Goal: Transaction & Acquisition: Obtain resource

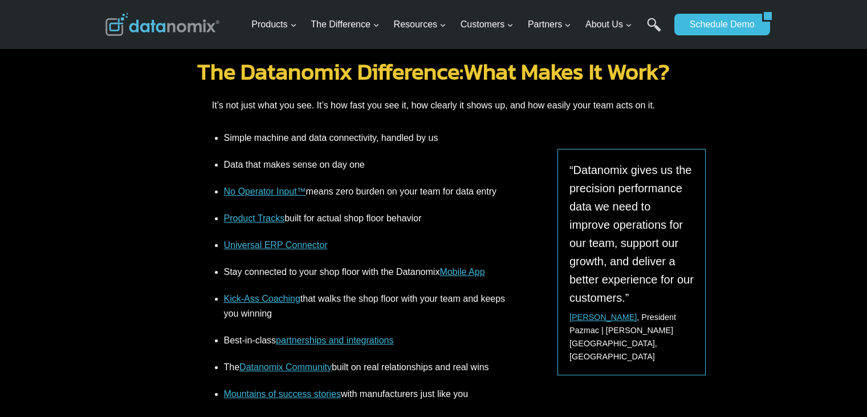
scroll to position [1539, 0]
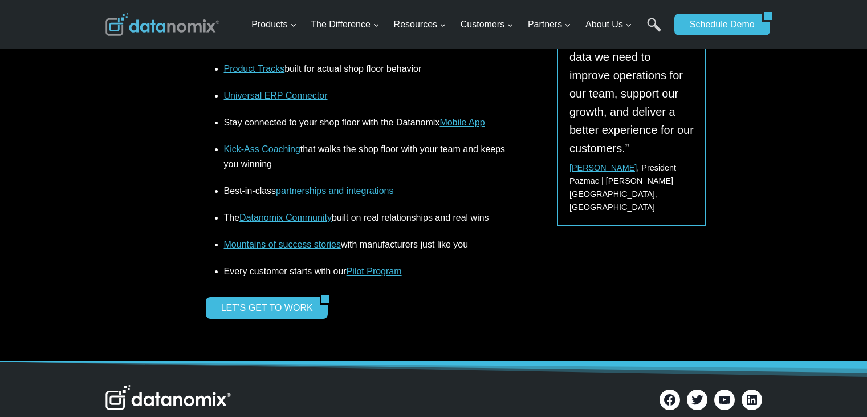
click at [368, 266] on link "Pilot Program" at bounding box center [374, 271] width 55 height 10
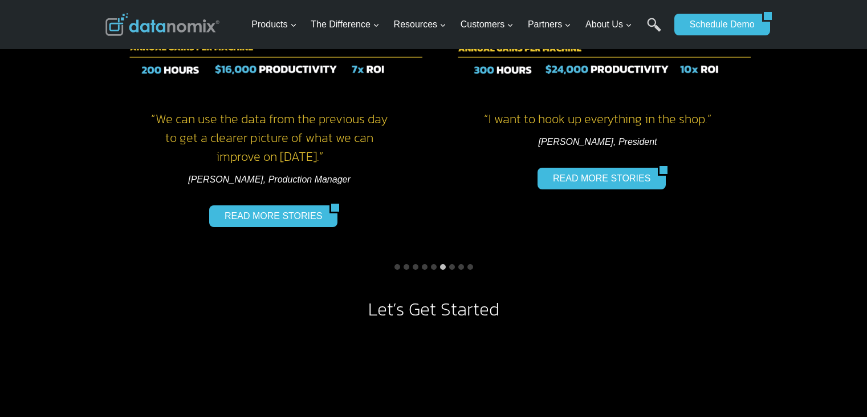
scroll to position [969, 0]
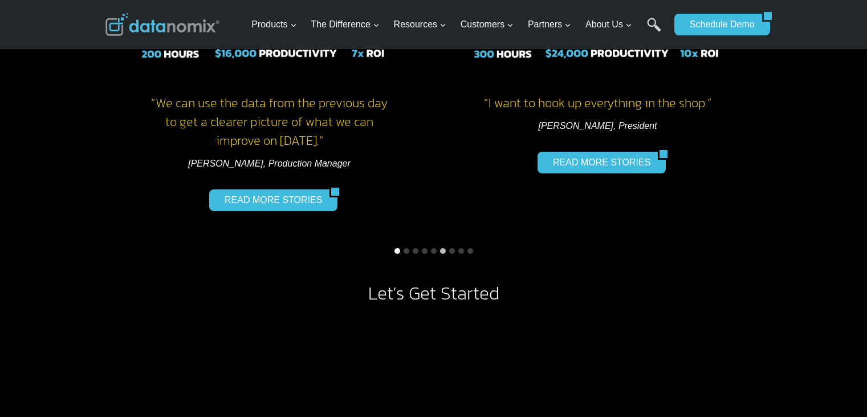
click at [396, 251] on button "Go to slide 1" at bounding box center [397, 251] width 6 height 6
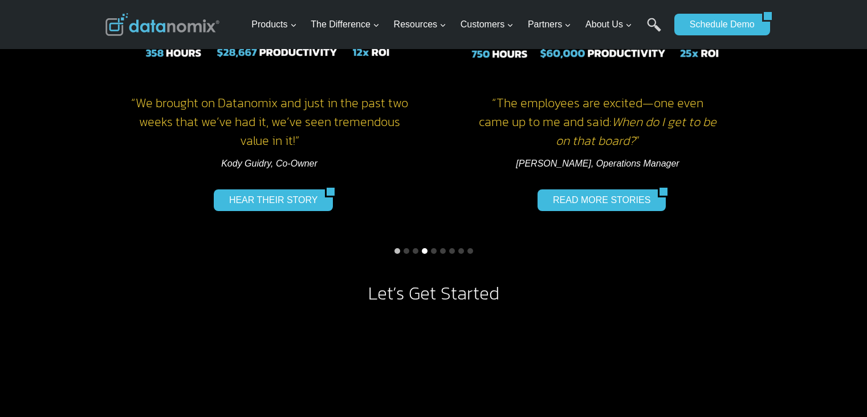
click at [422, 250] on button "Go to slide 4" at bounding box center [425, 251] width 6 height 6
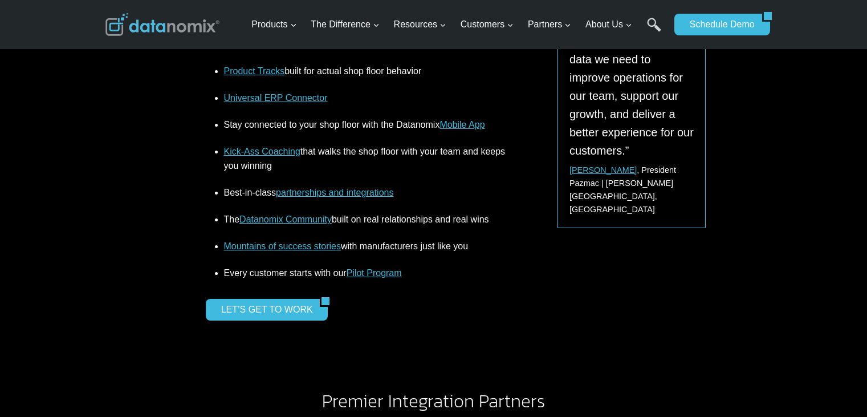
scroll to position [1653, 0]
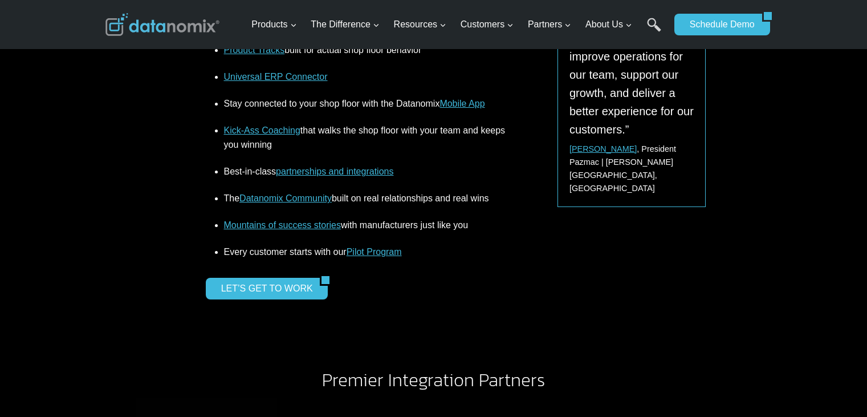
click at [391, 251] on link "Pilot Program" at bounding box center [374, 252] width 55 height 10
